Goal: Task Accomplishment & Management: Complete application form

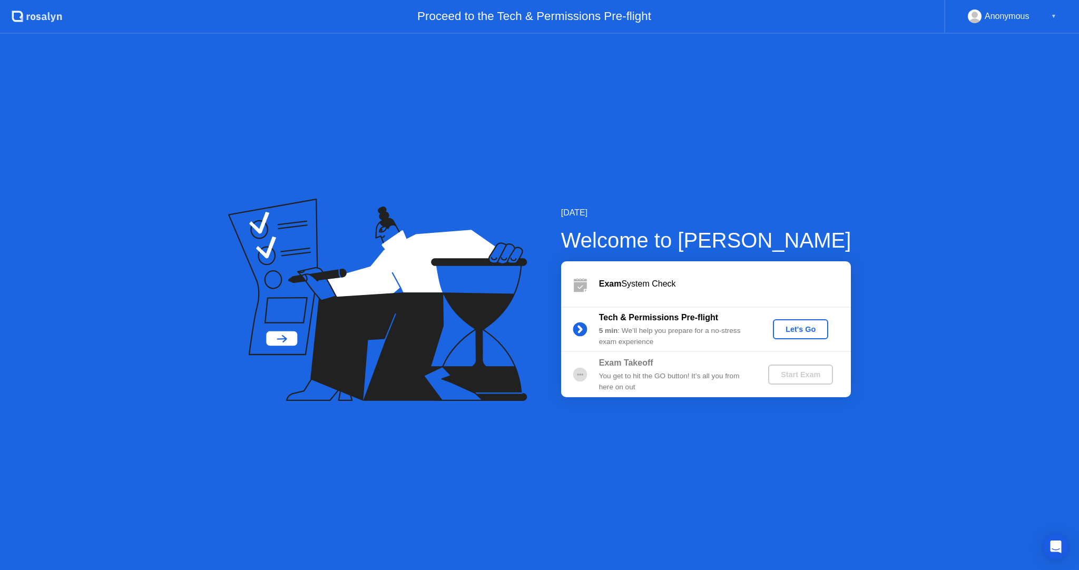
click at [796, 335] on button "Let's Go" at bounding box center [800, 329] width 55 height 20
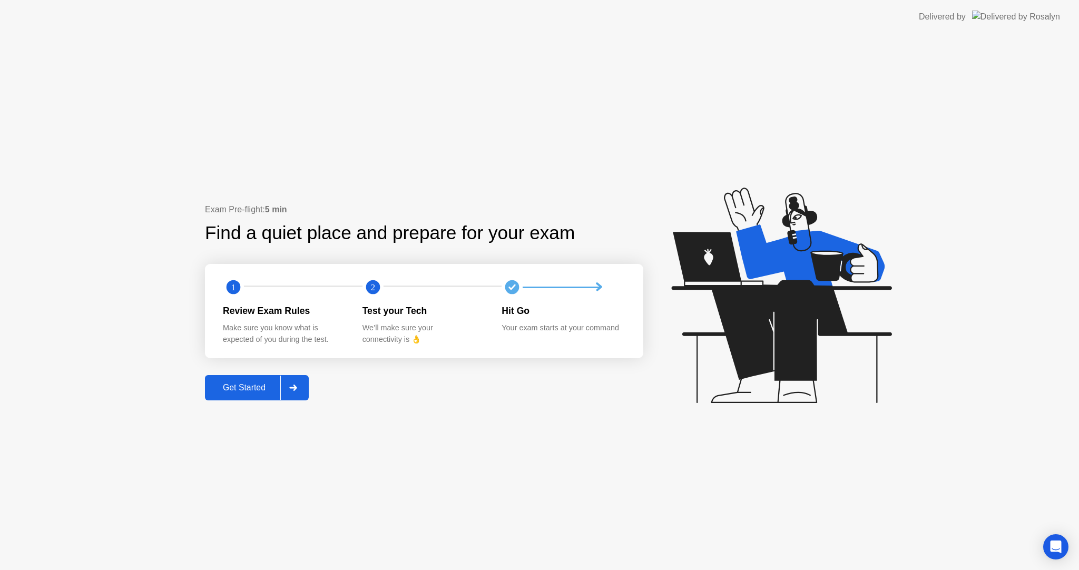
click at [289, 391] on div at bounding box center [292, 388] width 25 height 24
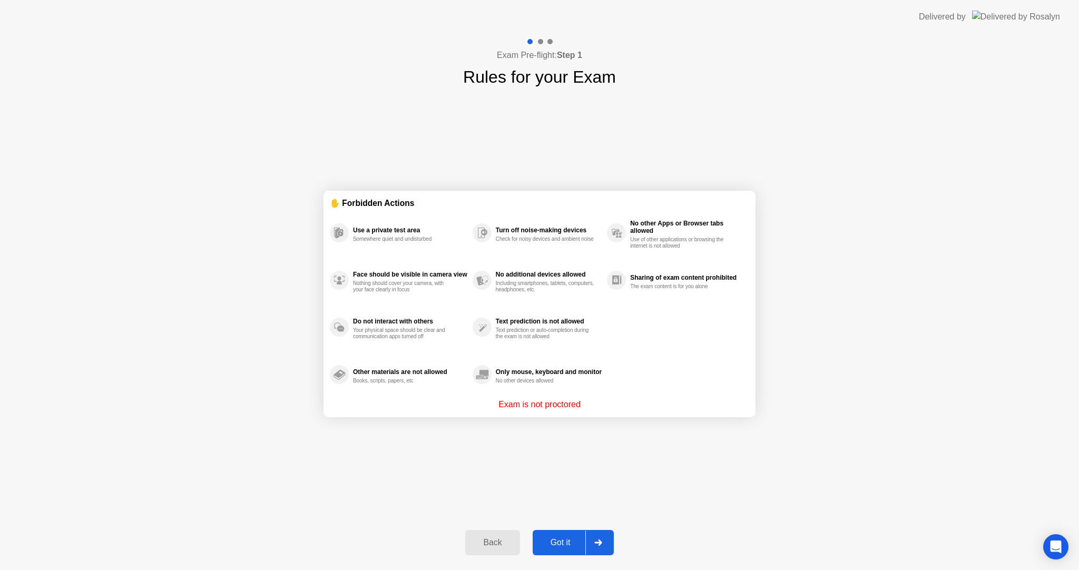
click at [548, 538] on div "Got it" at bounding box center [561, 542] width 50 height 9
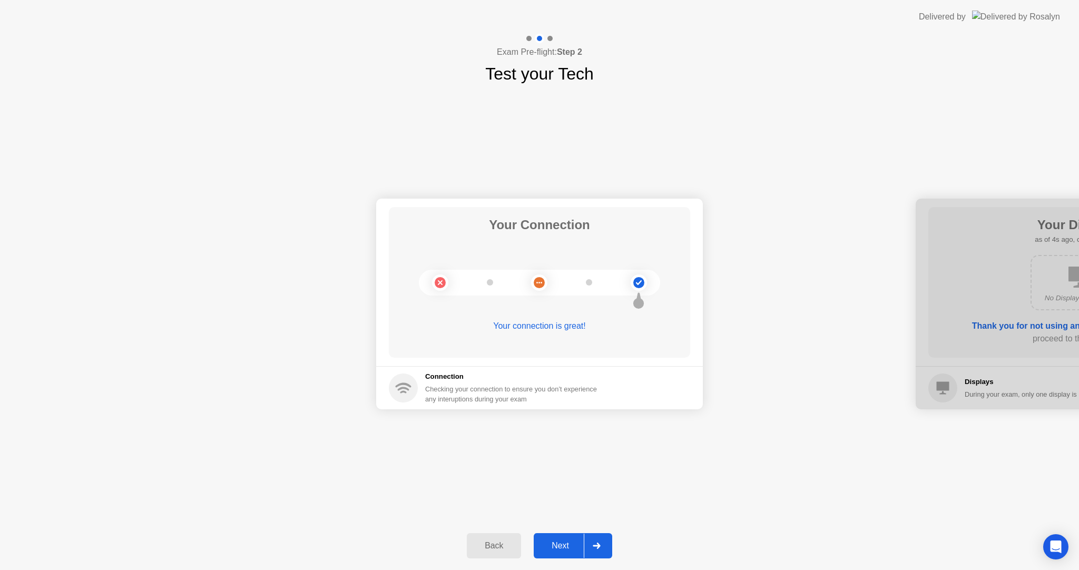
click at [554, 553] on button "Next" at bounding box center [573, 545] width 78 height 25
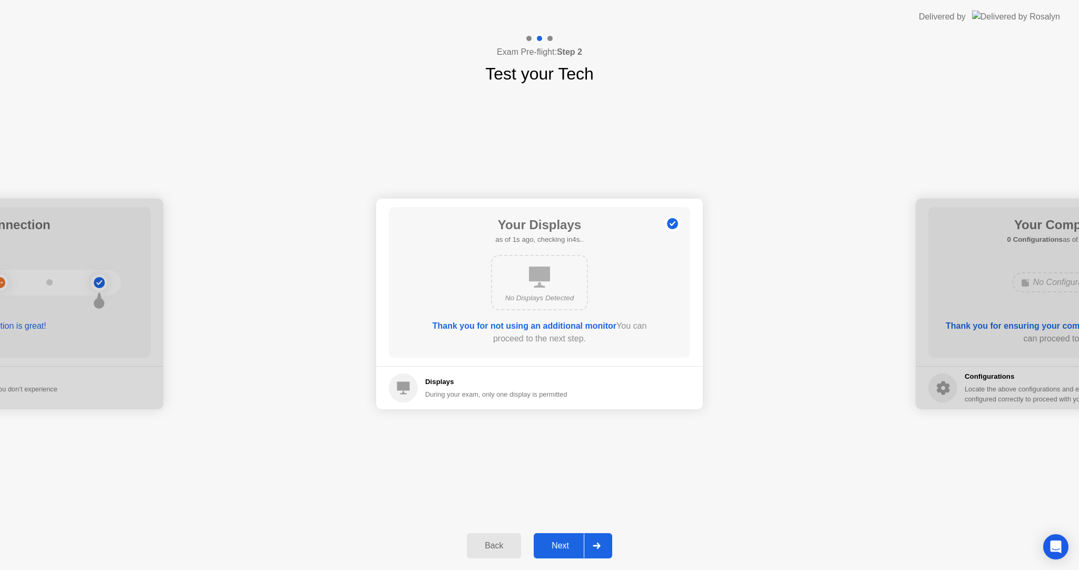
click at [554, 553] on button "Next" at bounding box center [573, 545] width 78 height 25
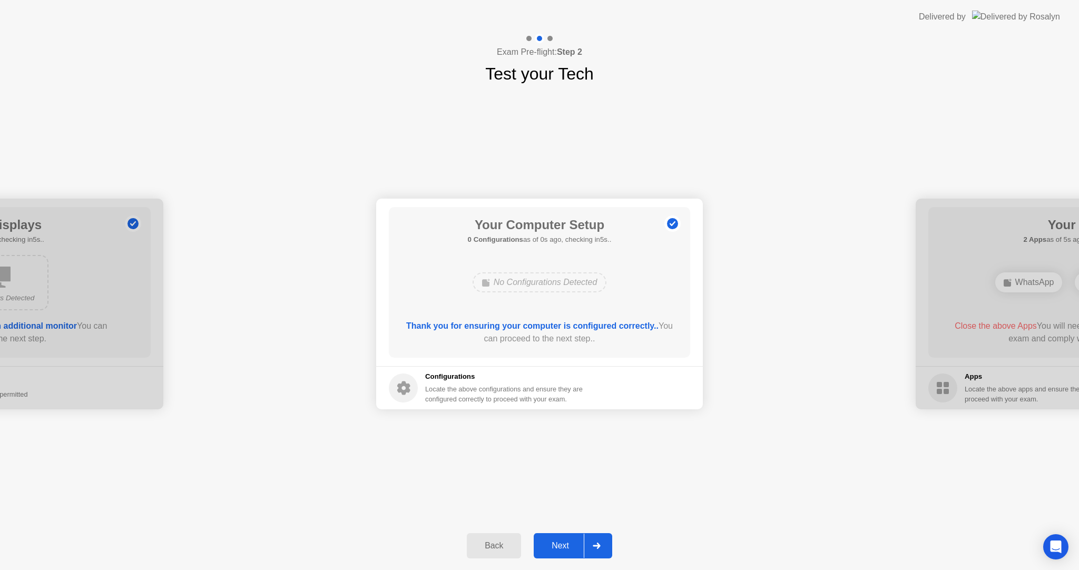
click at [554, 553] on button "Next" at bounding box center [573, 545] width 78 height 25
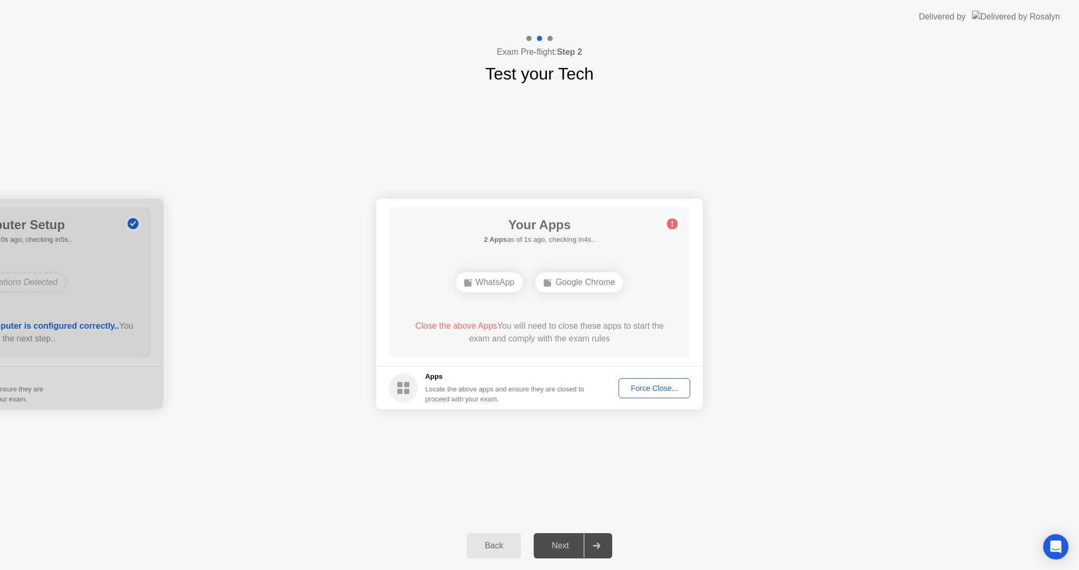
click at [564, 285] on div "Google Chrome" at bounding box center [579, 282] width 88 height 20
click at [647, 388] on div "Force Close..." at bounding box center [654, 388] width 64 height 8
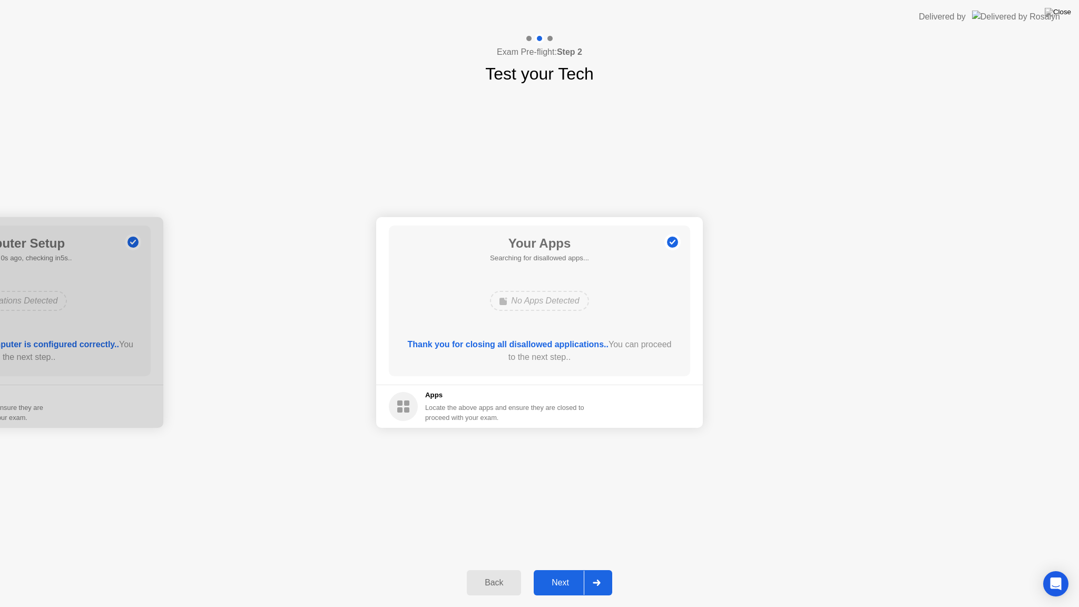
click at [565, 569] on div "Next" at bounding box center [560, 582] width 47 height 9
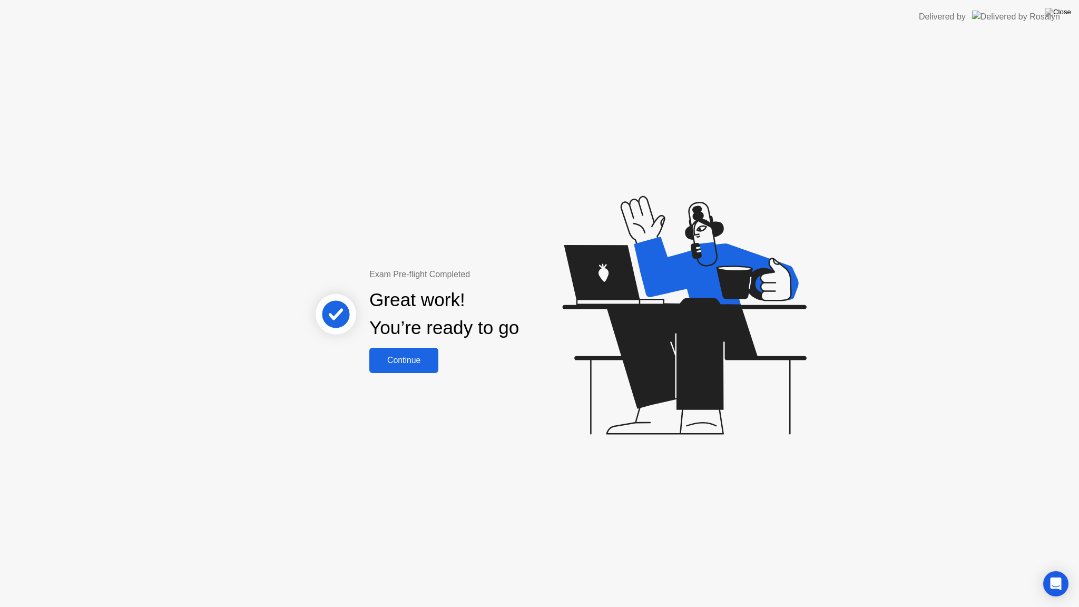
click at [407, 365] on div "Continue" at bounding box center [403, 360] width 63 height 9
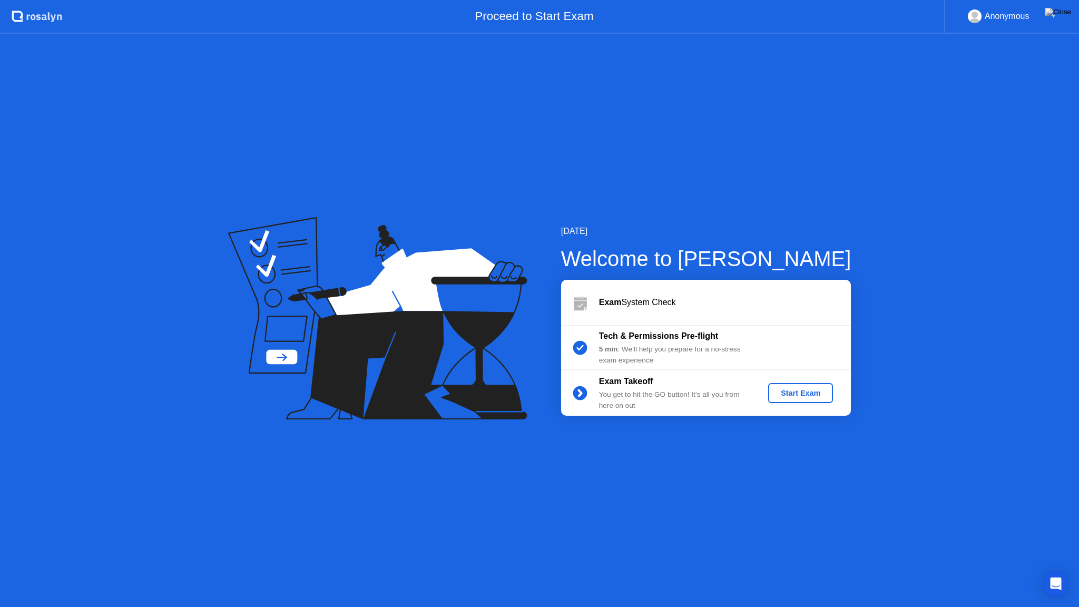
click at [655, 449] on div "[DATE] Welcome to [PERSON_NAME] Exam System Check Tech & Permissions Pre-flight…" at bounding box center [539, 320] width 1079 height 573
click at [867, 64] on div "[DATE] Welcome to [PERSON_NAME] Exam System Check Tech & Permissions Pre-flight…" at bounding box center [539, 320] width 1079 height 573
drag, startPoint x: 867, startPoint y: 63, endPoint x: 881, endPoint y: 118, distance: 56.5
click at [881, 120] on div "[DATE] Welcome to [PERSON_NAME] Exam System Check Tech & Permissions Pre-flight…" at bounding box center [539, 320] width 1079 height 573
drag, startPoint x: 829, startPoint y: 14, endPoint x: 824, endPoint y: 58, distance: 45.1
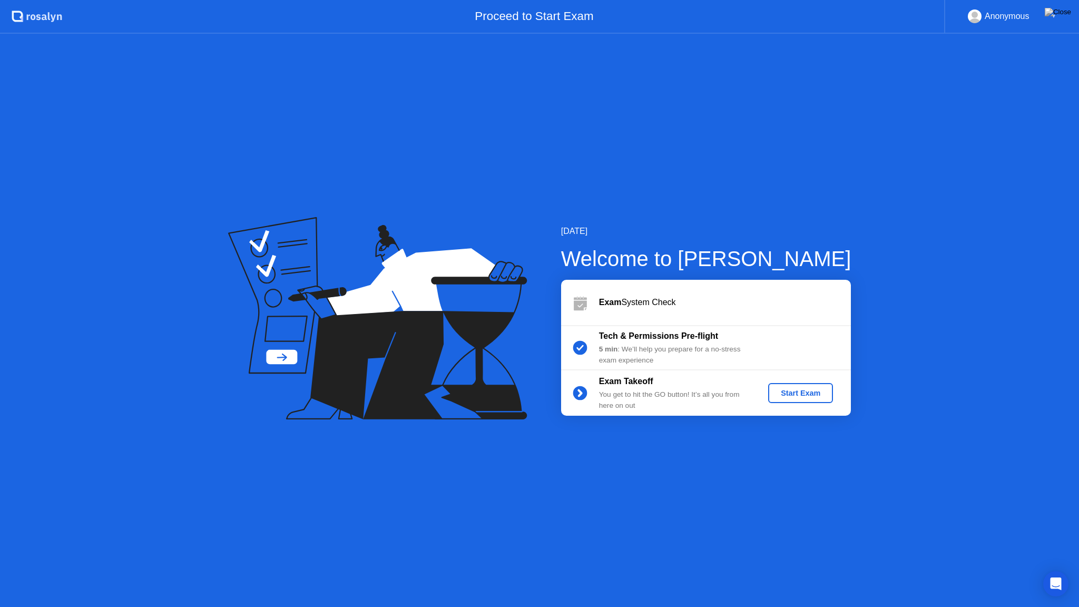
click at [824, 58] on app-layout-with-header ".st0{fill:#f0f8ff;} .st1{fill:#d4e3ff;} .st2{fill:#b4c2ff;} background Proceed …" at bounding box center [539, 303] width 1079 height 607
click at [908, 102] on div "[DATE] Welcome to [PERSON_NAME] Exam System Check Tech & Permissions Pre-flight…" at bounding box center [539, 320] width 1079 height 573
click at [799, 394] on div "Start Exam" at bounding box center [800, 393] width 56 height 8
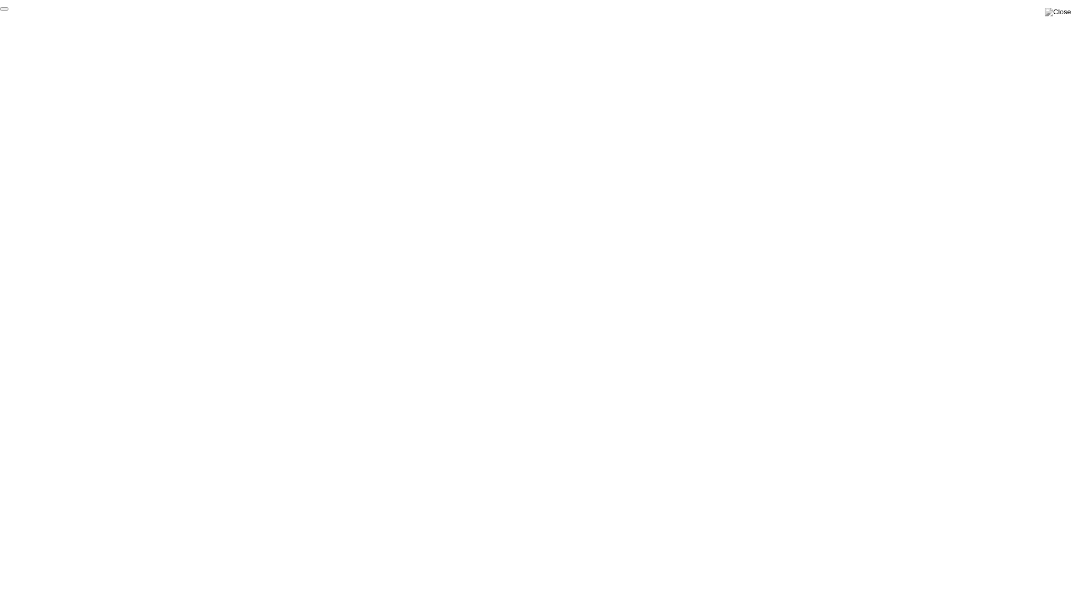
click div "End Proctoring Session"
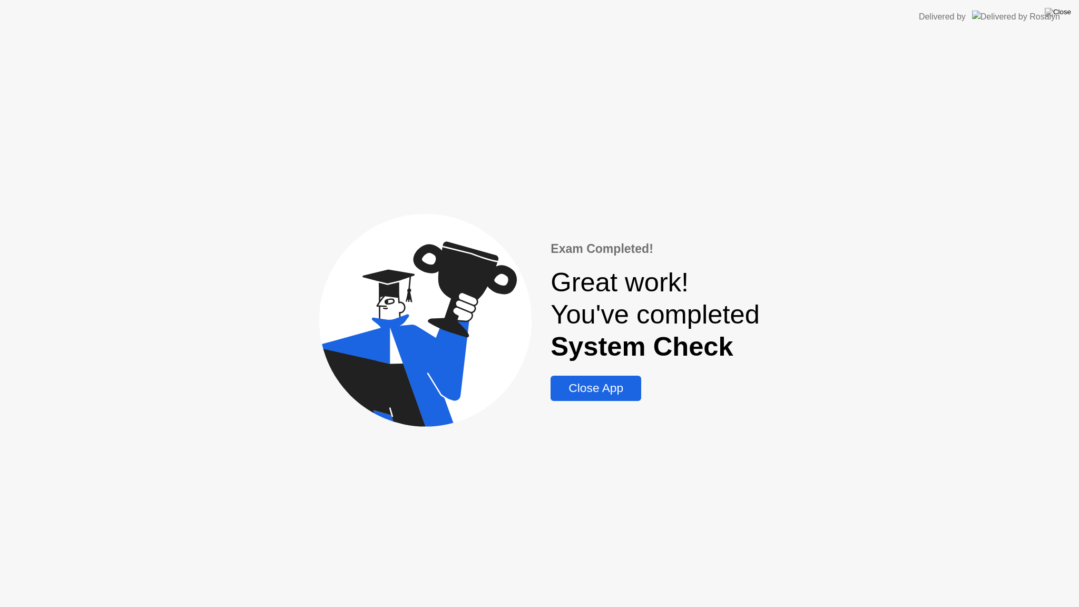
click at [588, 395] on div "Close App" at bounding box center [596, 388] width 84 height 14
